Goal: Information Seeking & Learning: Learn about a topic

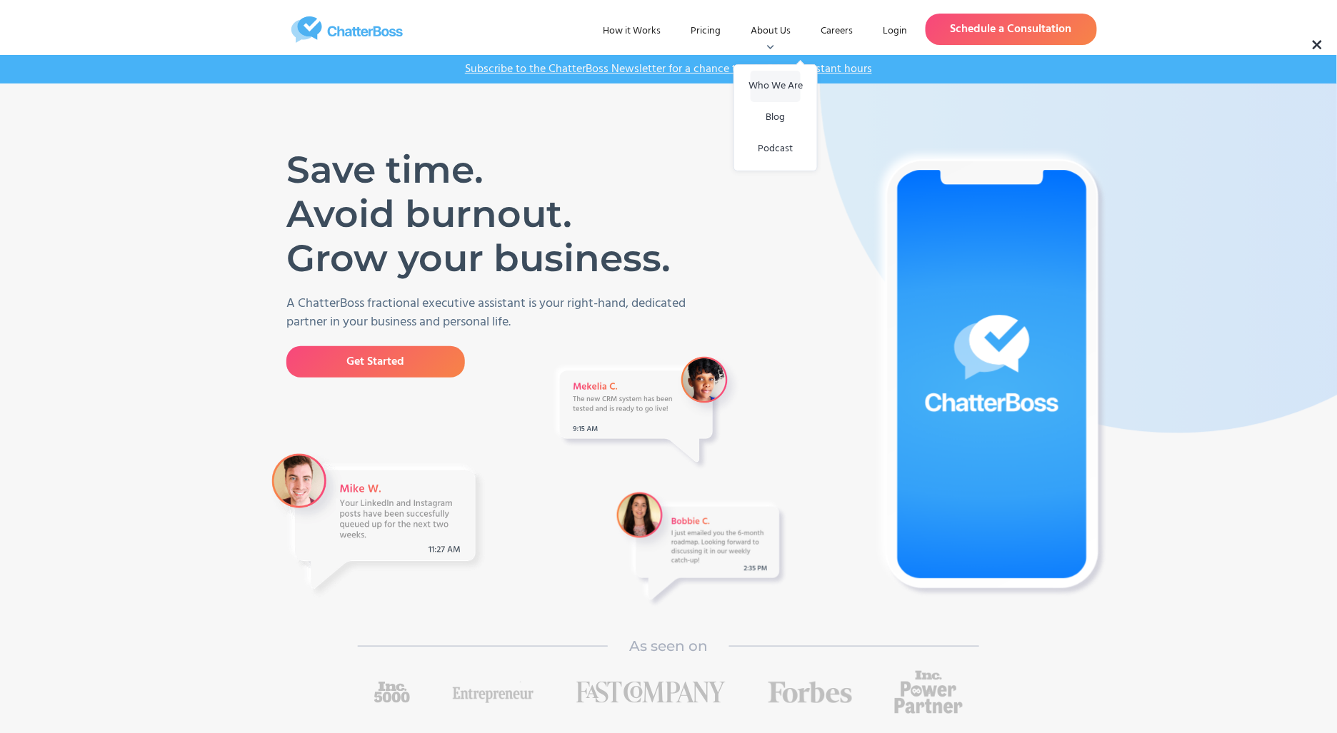
click at [774, 81] on link "Who We Are" at bounding box center [775, 86] width 50 height 31
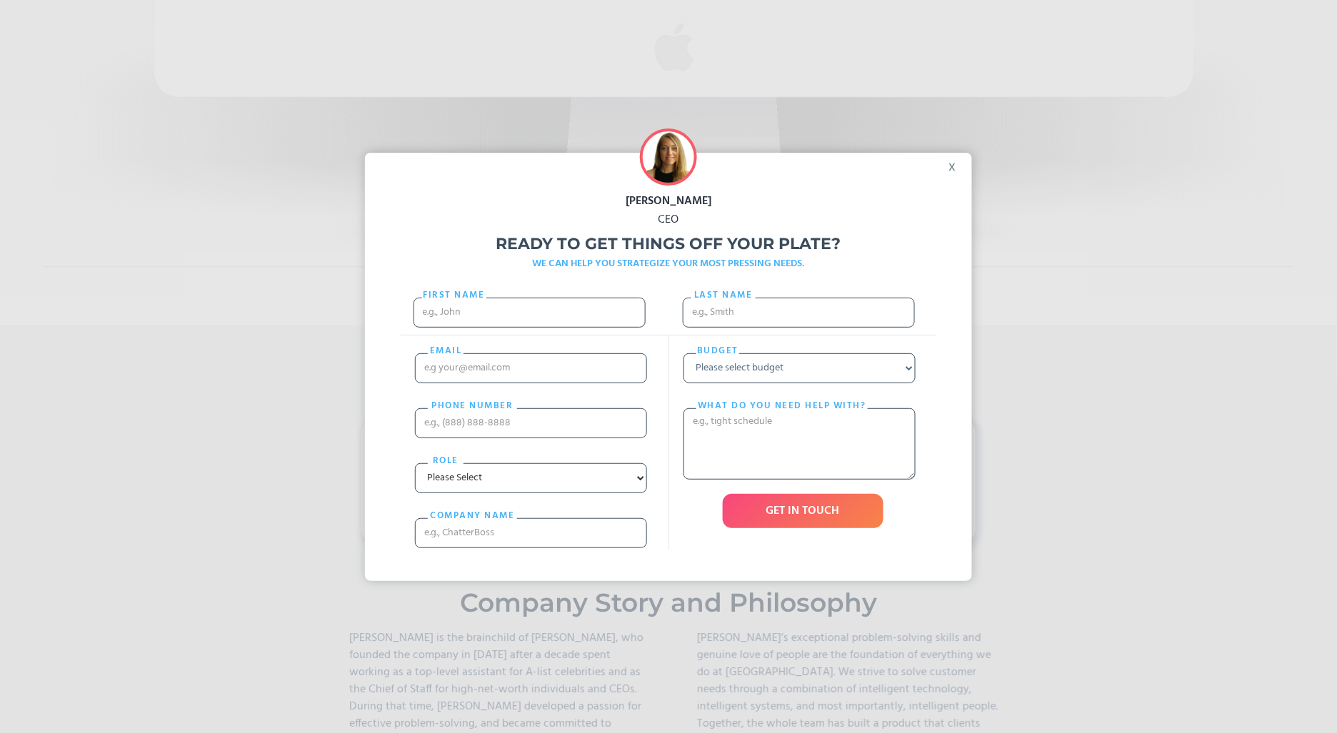
scroll to position [1160, 0]
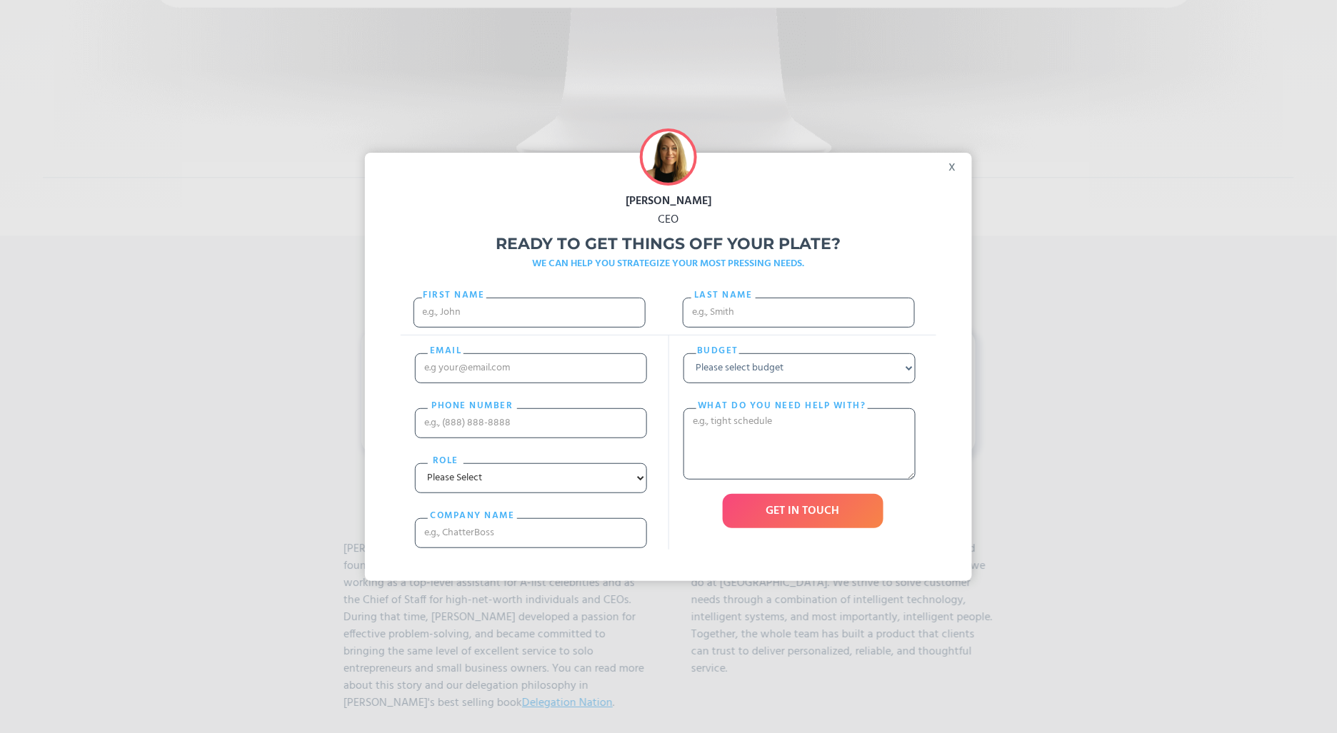
click at [960, 166] on div "x" at bounding box center [956, 163] width 32 height 21
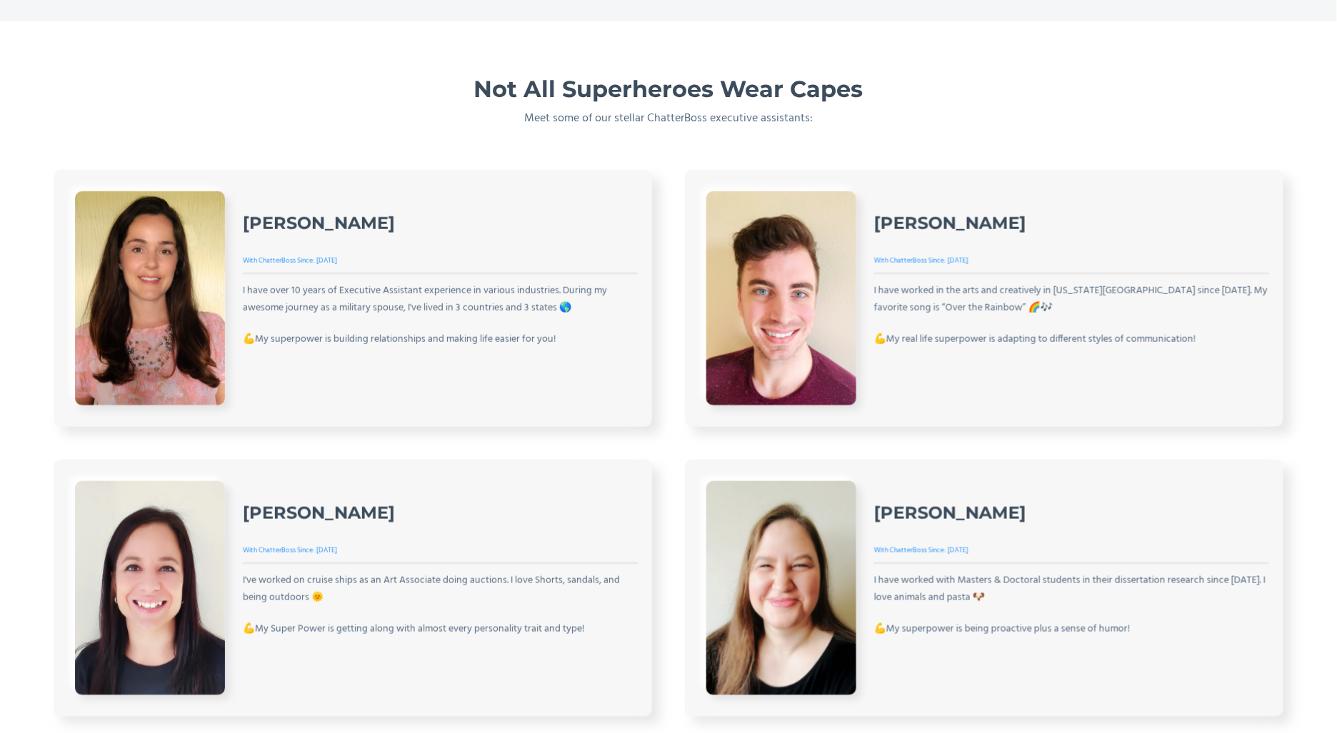
scroll to position [2155, 0]
click at [327, 260] on div "May 2018" at bounding box center [327, 259] width 23 height 17
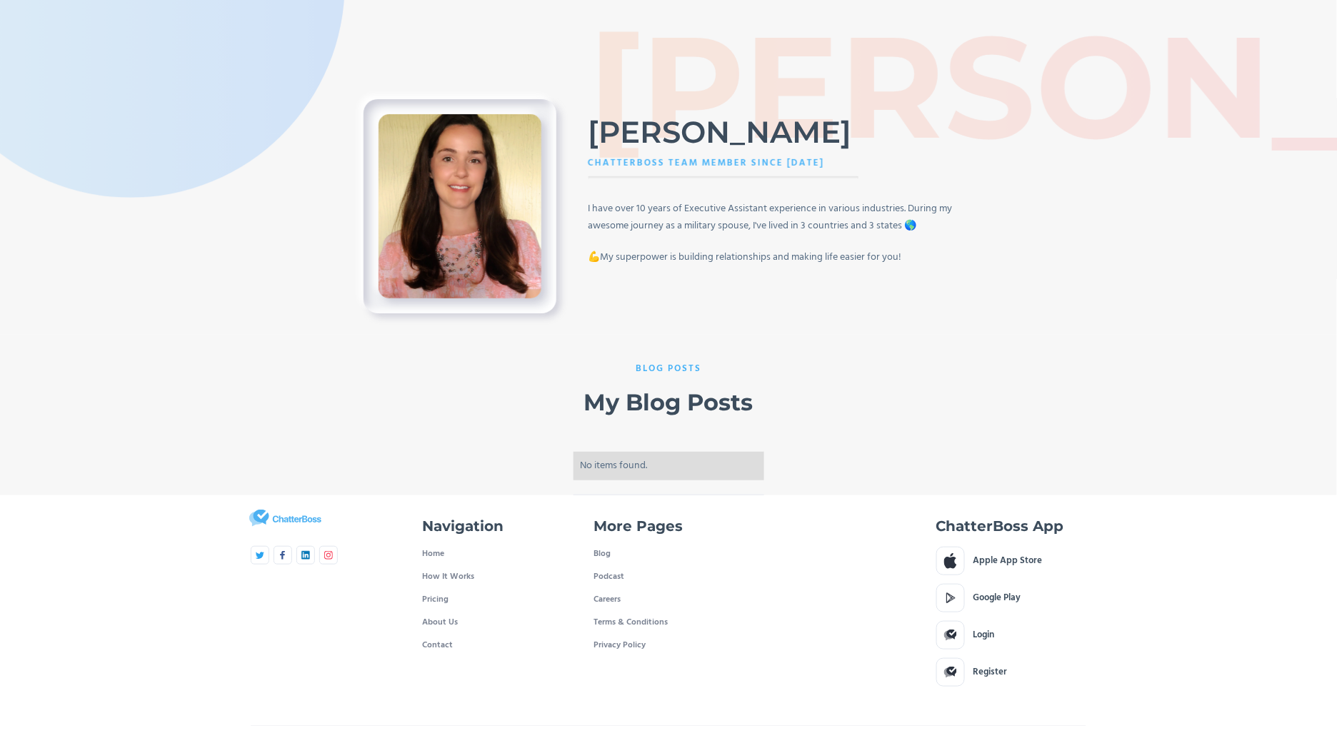
scroll to position [114, 0]
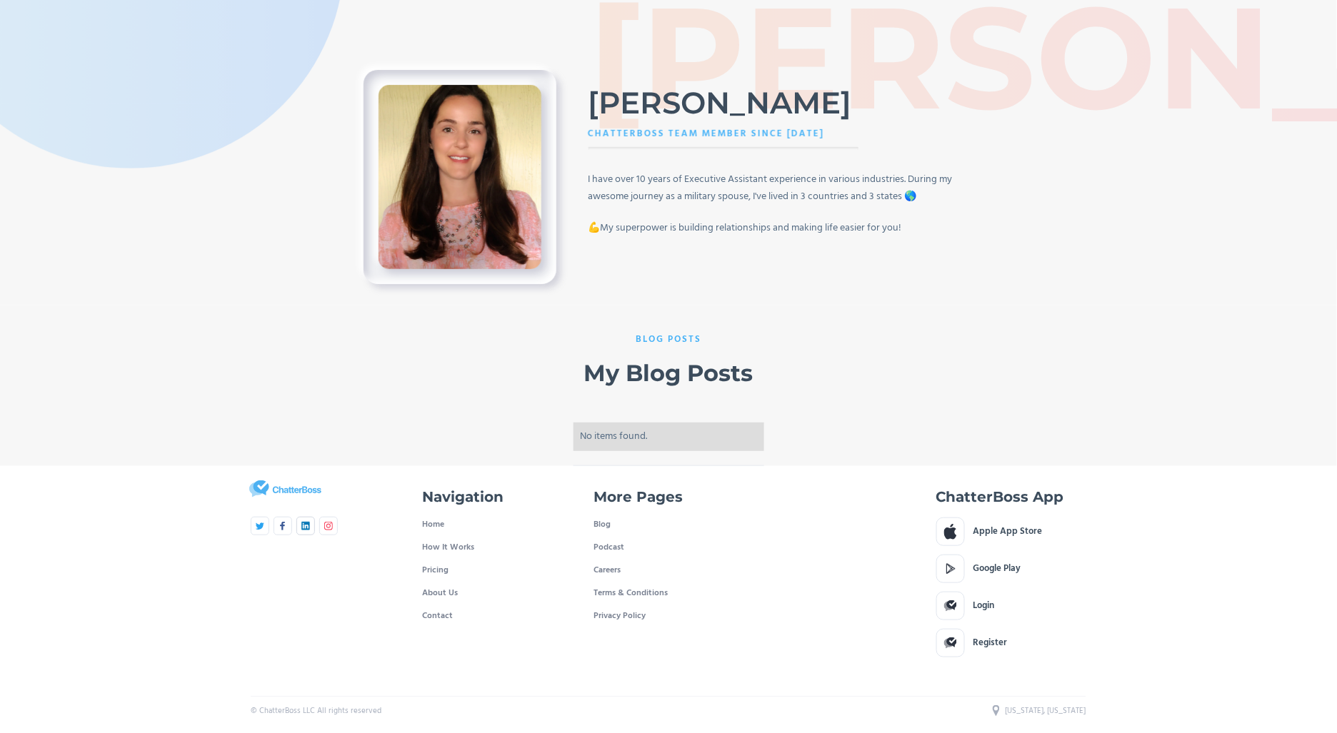
click at [303, 526] on img at bounding box center [305, 526] width 9 height 9
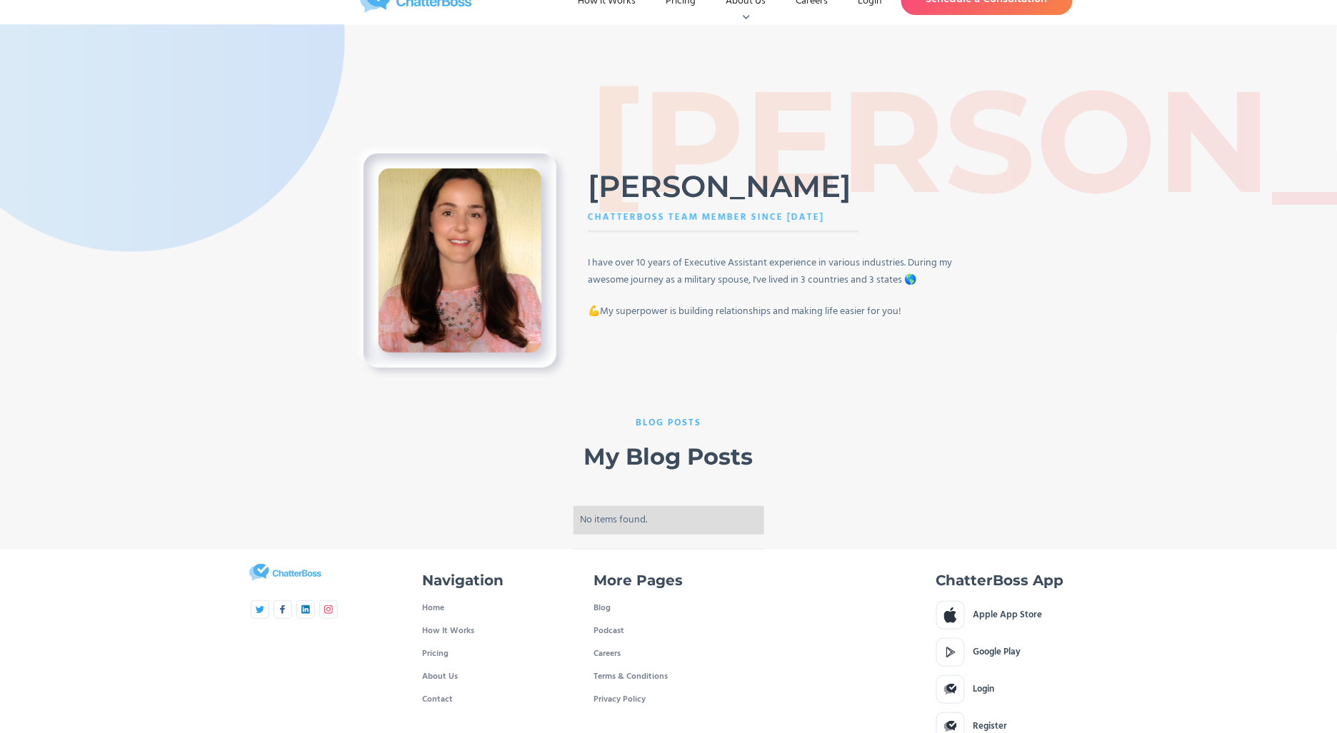
scroll to position [0, 0]
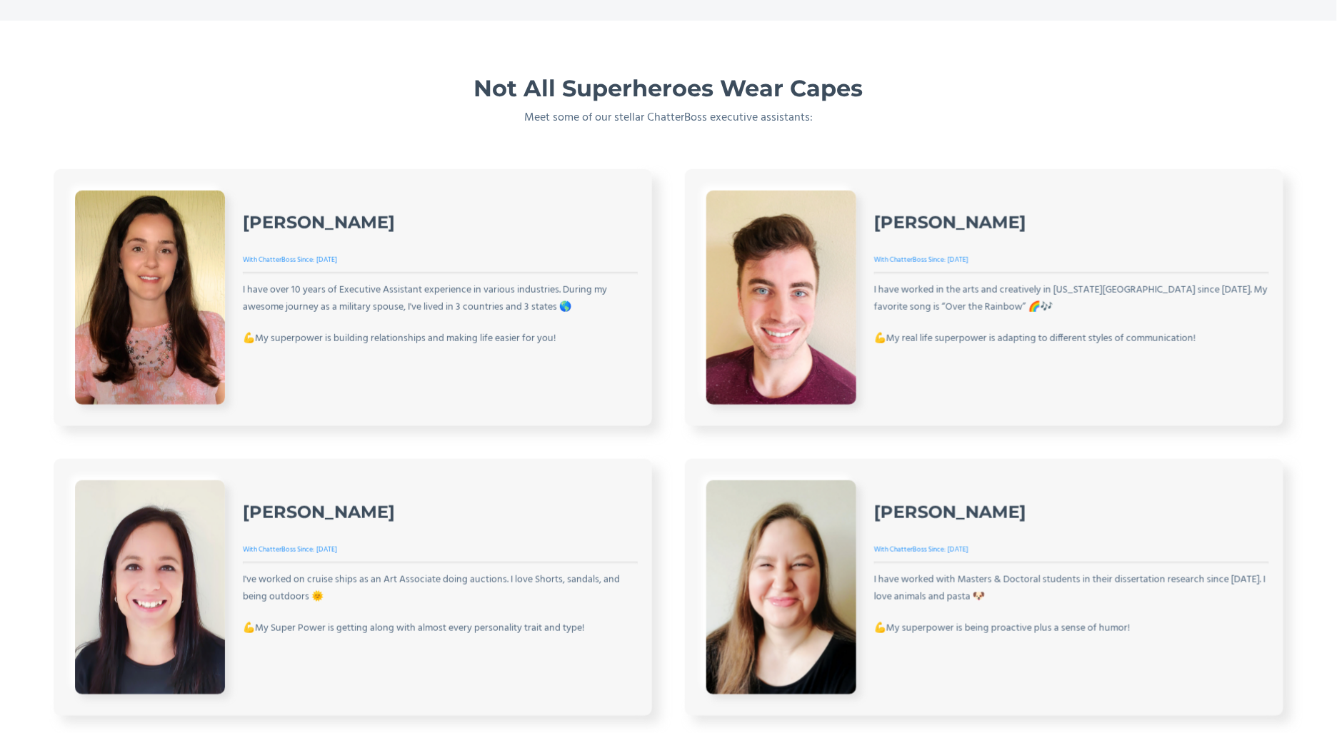
click at [913, 219] on h3 "[PERSON_NAME]" at bounding box center [950, 222] width 152 height 21
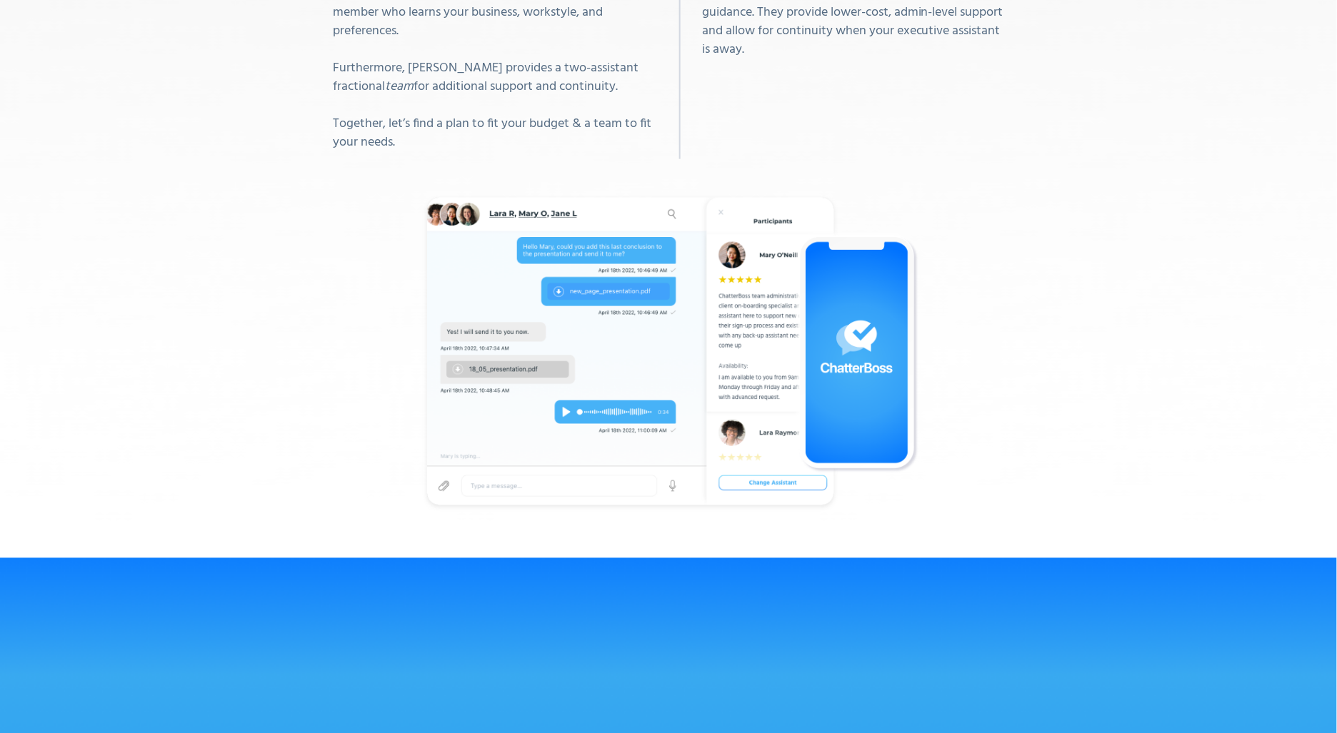
scroll to position [4681, 0]
